Goal: Check status: Check status

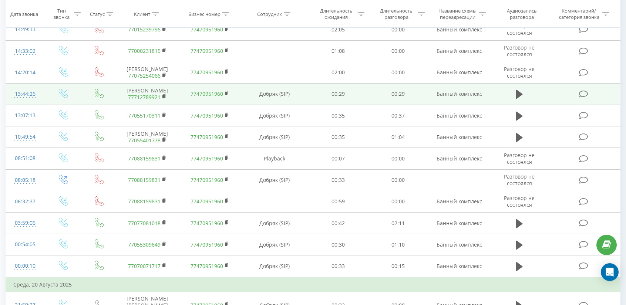
scroll to position [852, 0]
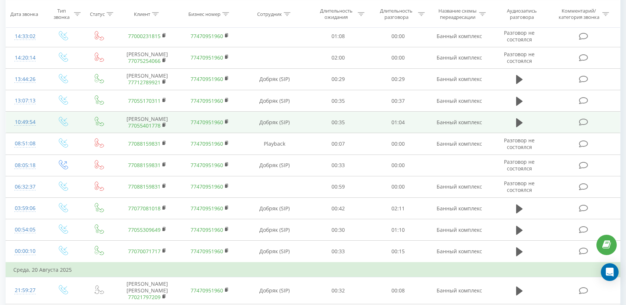
click at [78, 127] on td at bounding box center [63, 122] width 39 height 21
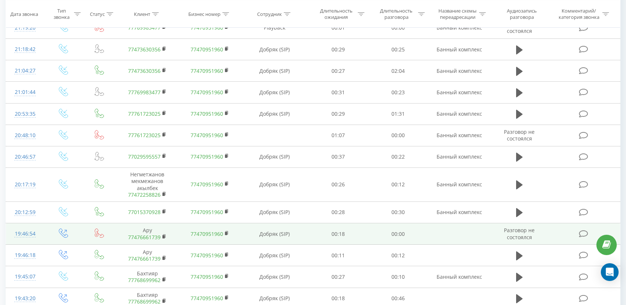
scroll to position [363, 0]
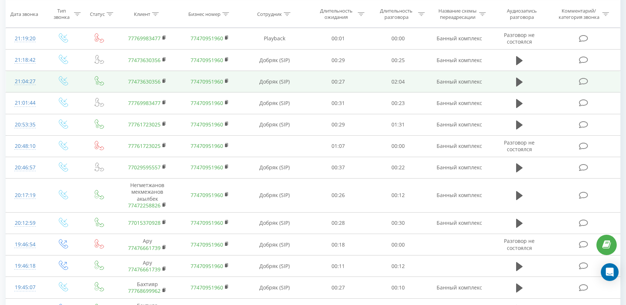
click at [145, 85] on td "77473630356" at bounding box center [147, 81] width 63 height 21
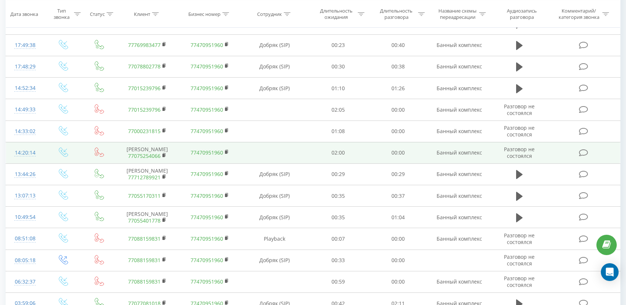
scroll to position [748, 0]
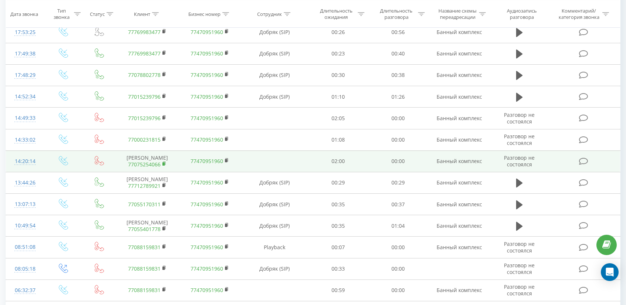
click at [166, 165] on icon at bounding box center [165, 163] width 4 height 5
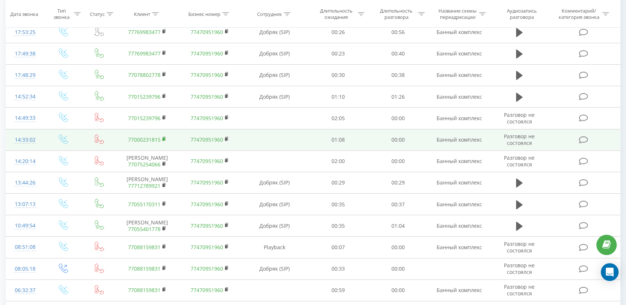
click at [166, 137] on icon at bounding box center [165, 139] width 4 height 5
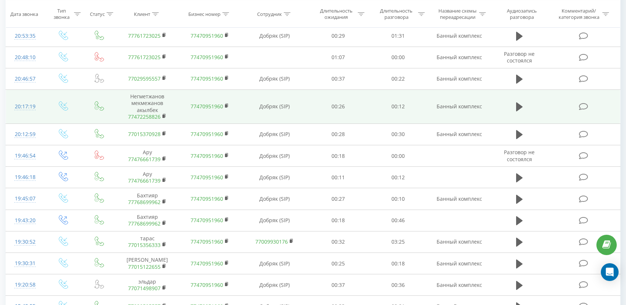
scroll to position [378, 0]
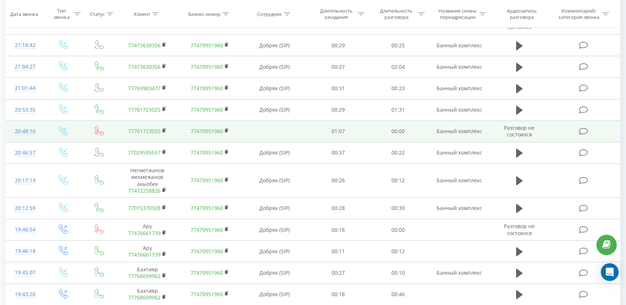
drag, startPoint x: 165, startPoint y: 129, endPoint x: 160, endPoint y: 121, distance: 8.6
click at [165, 129] on rect at bounding box center [164, 130] width 2 height 3
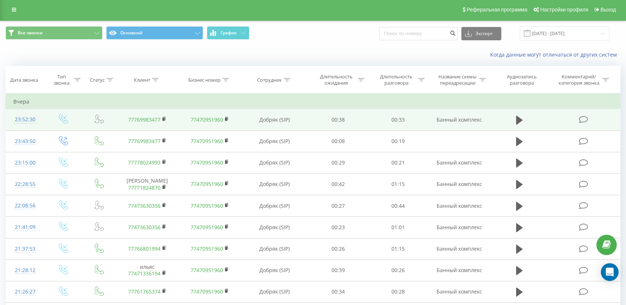
scroll to position [0, 0]
